Goal: Transaction & Acquisition: Purchase product/service

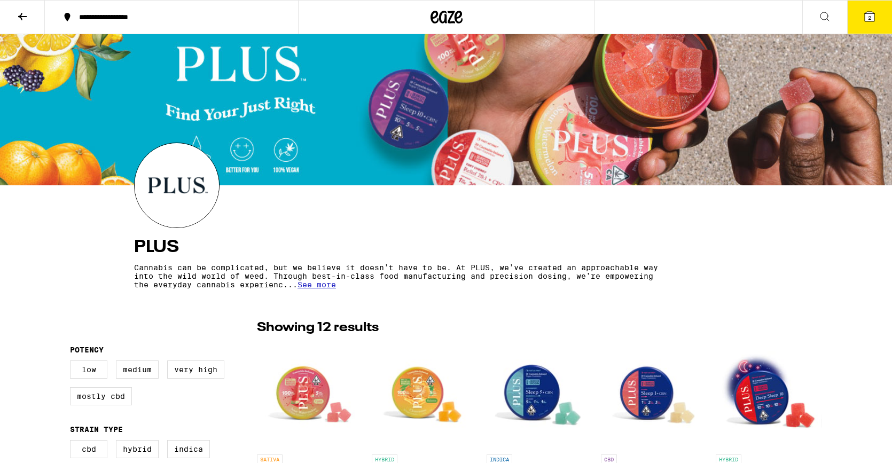
click at [451, 10] on icon at bounding box center [446, 16] width 32 height 19
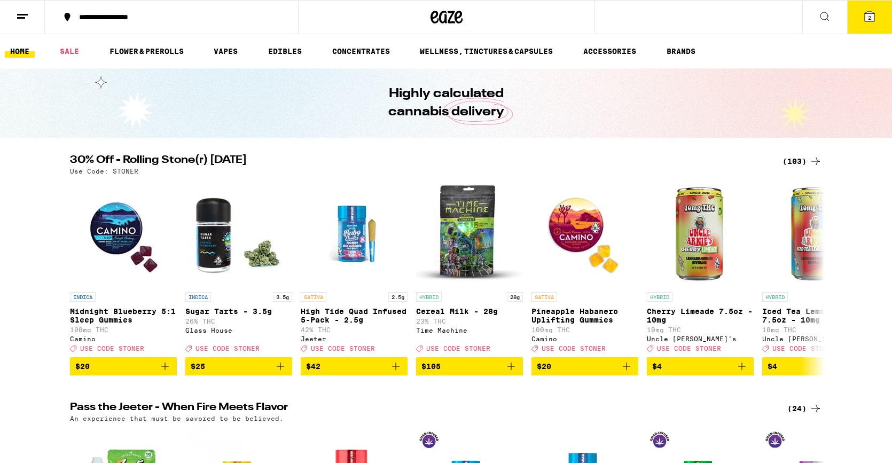
click at [801, 160] on div "(103)" at bounding box center [802, 161] width 40 height 13
